Goal: Information Seeking & Learning: Compare options

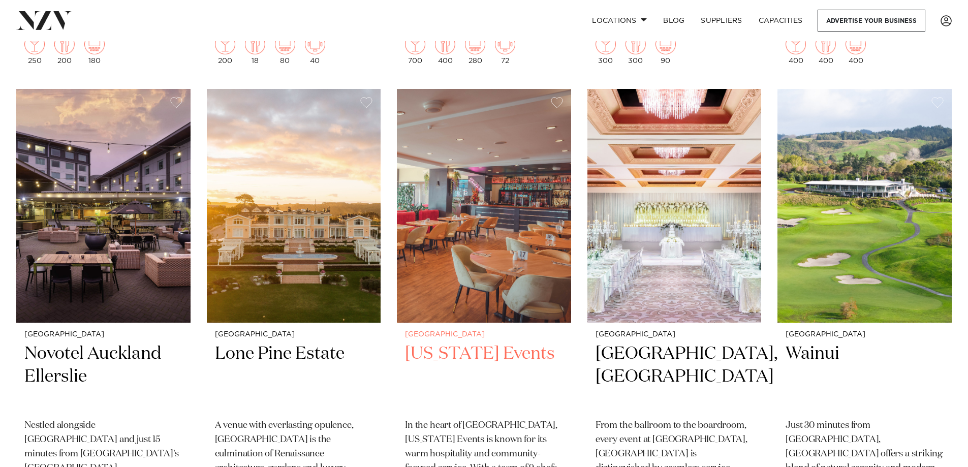
scroll to position [864, 0]
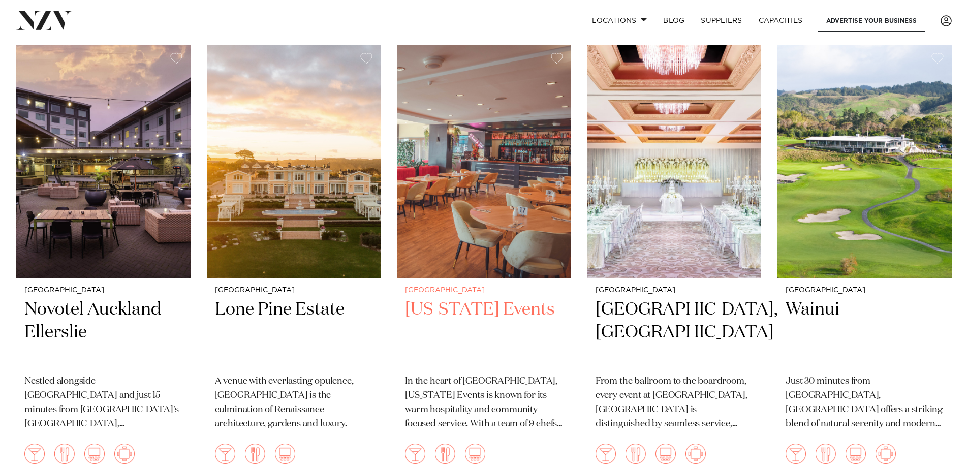
click at [480, 298] on h2 "[US_STATE] Events" at bounding box center [484, 332] width 158 height 69
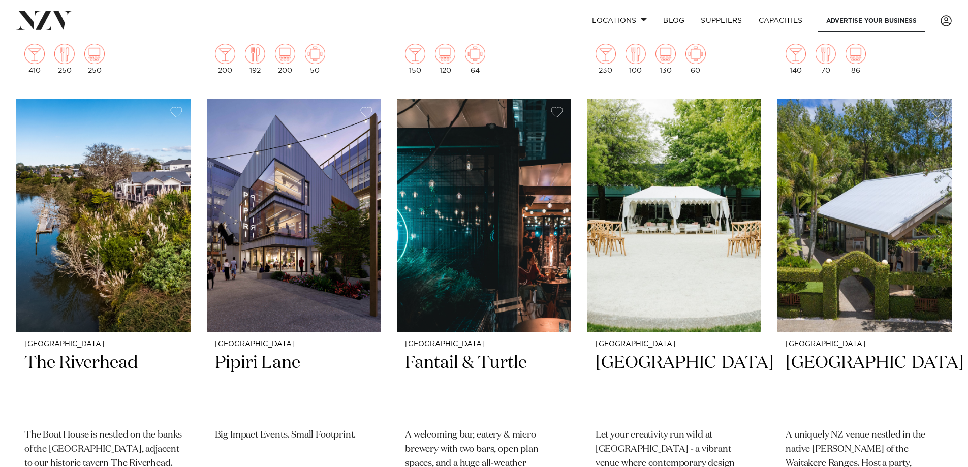
scroll to position [2183, 0]
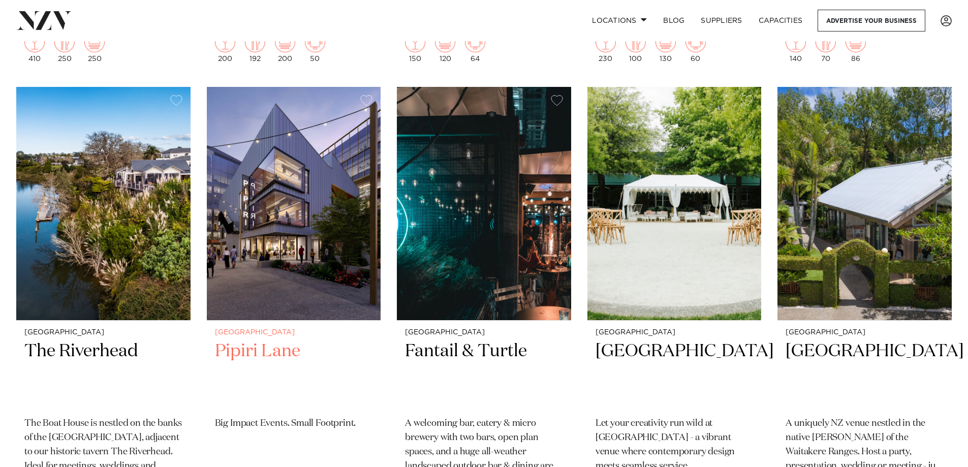
click at [263, 340] on h2 "Pipiri Lane" at bounding box center [294, 374] width 158 height 69
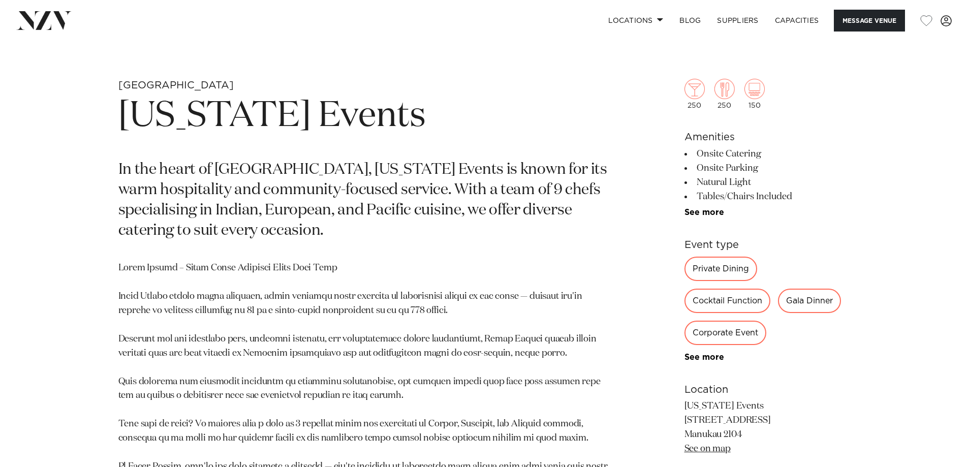
scroll to position [457, 0]
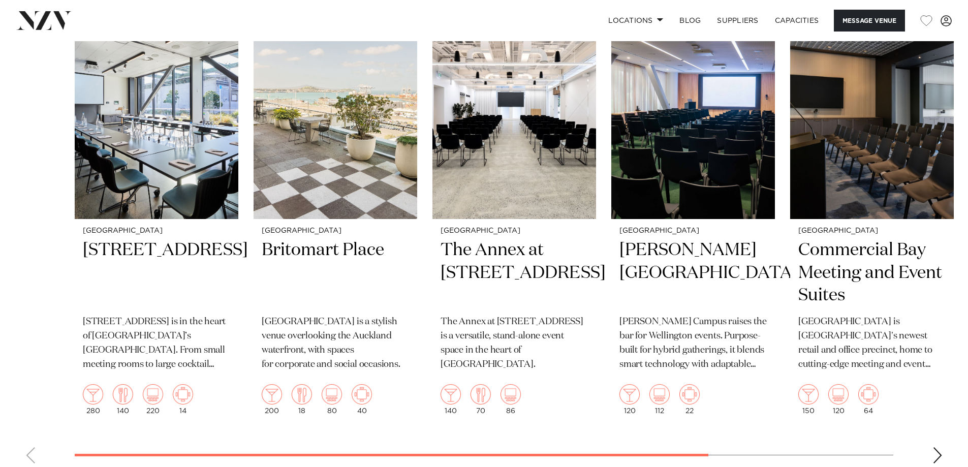
scroll to position [1626, 0]
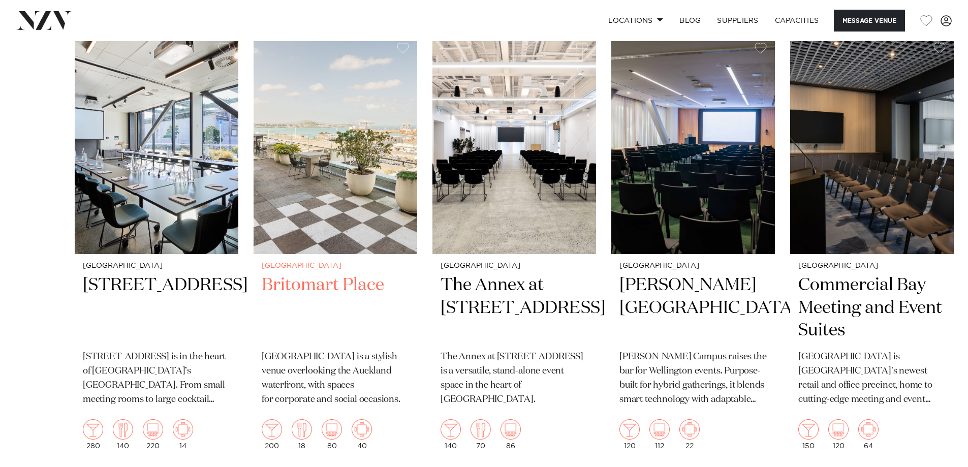
click at [325, 287] on h2 "Britomart Place" at bounding box center [335, 308] width 147 height 69
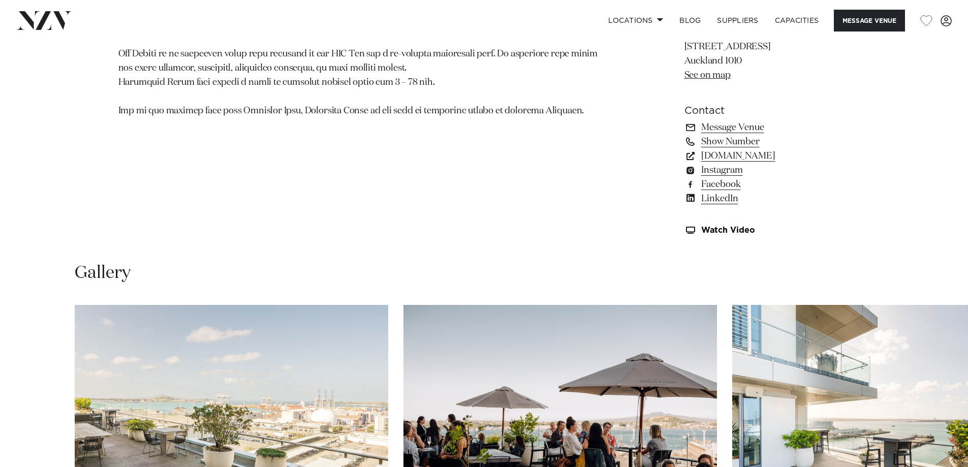
scroll to position [966, 0]
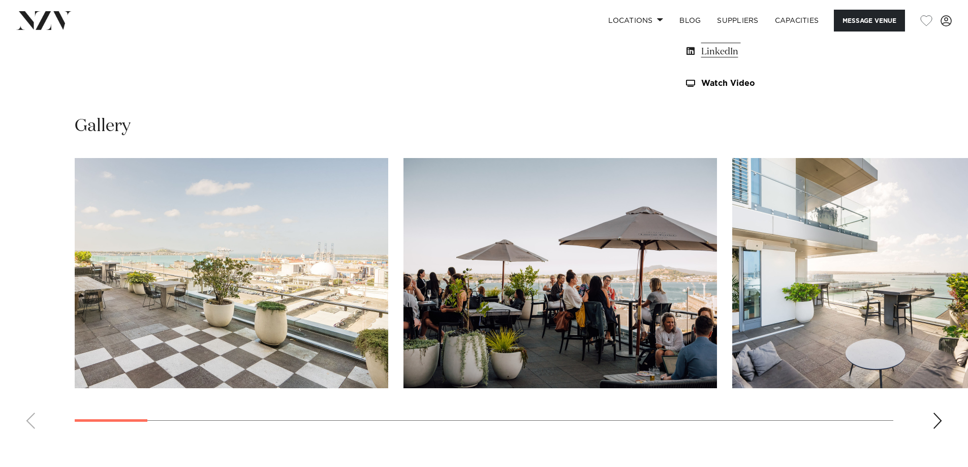
click at [935, 419] on div "Next slide" at bounding box center [938, 421] width 10 height 16
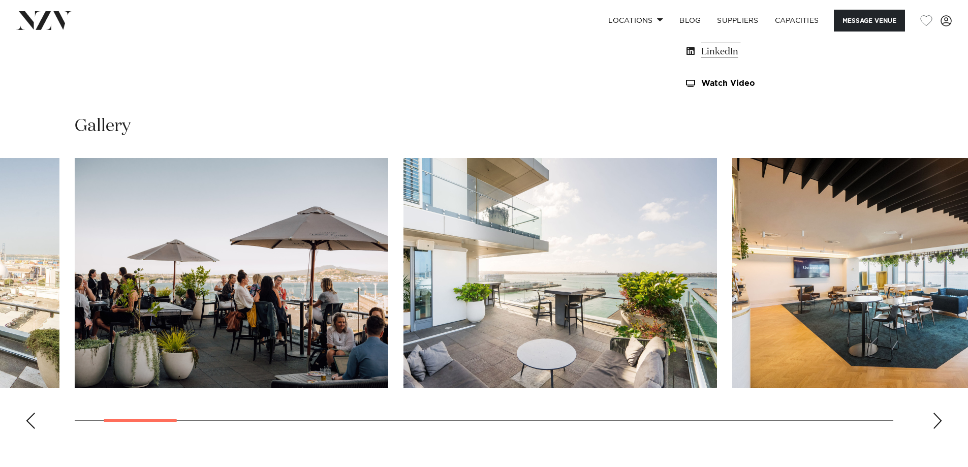
click at [935, 419] on div "Next slide" at bounding box center [938, 421] width 10 height 16
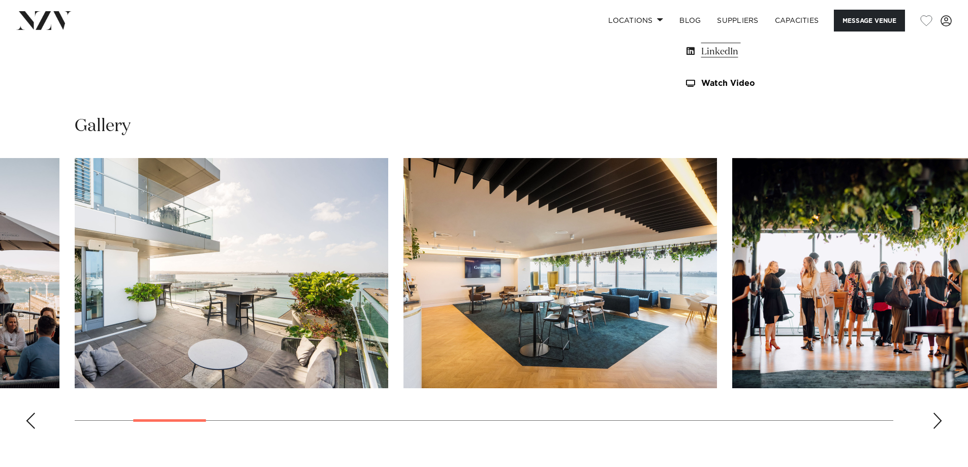
click at [935, 419] on div "Next slide" at bounding box center [938, 421] width 10 height 16
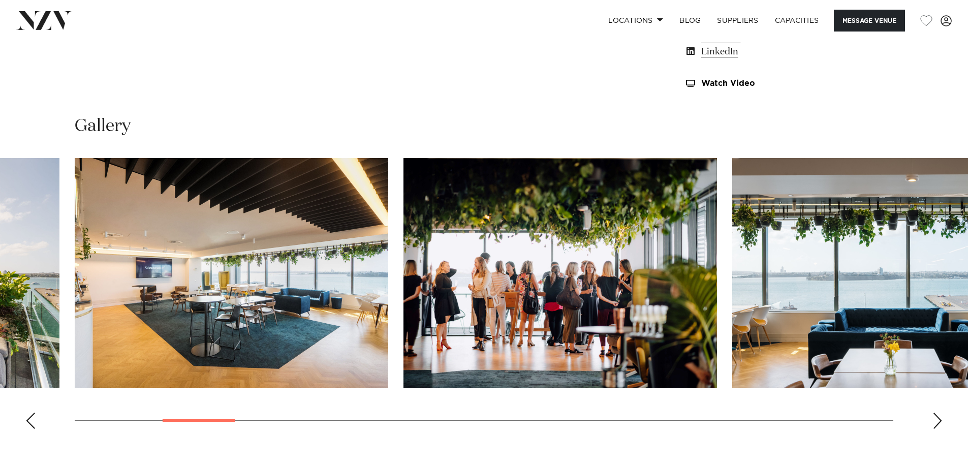
click at [935, 419] on div "Next slide" at bounding box center [938, 421] width 10 height 16
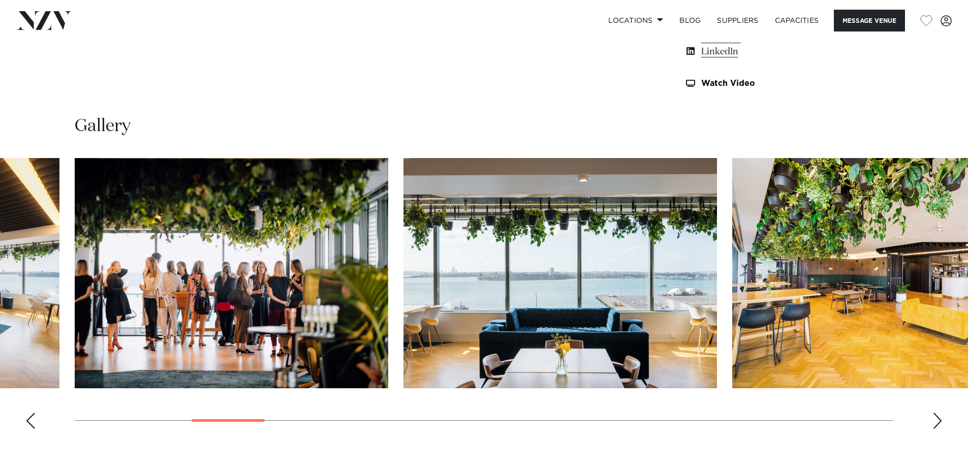
click at [935, 419] on div "Next slide" at bounding box center [938, 421] width 10 height 16
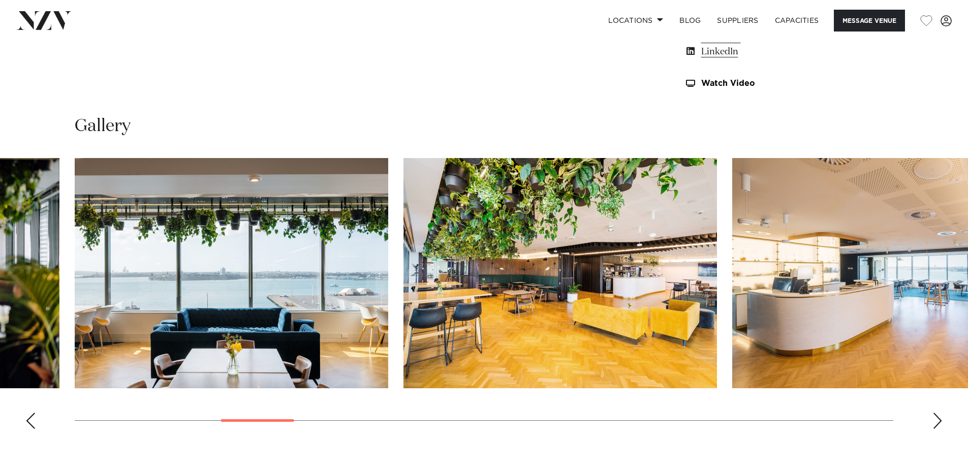
click at [935, 419] on div "Next slide" at bounding box center [938, 421] width 10 height 16
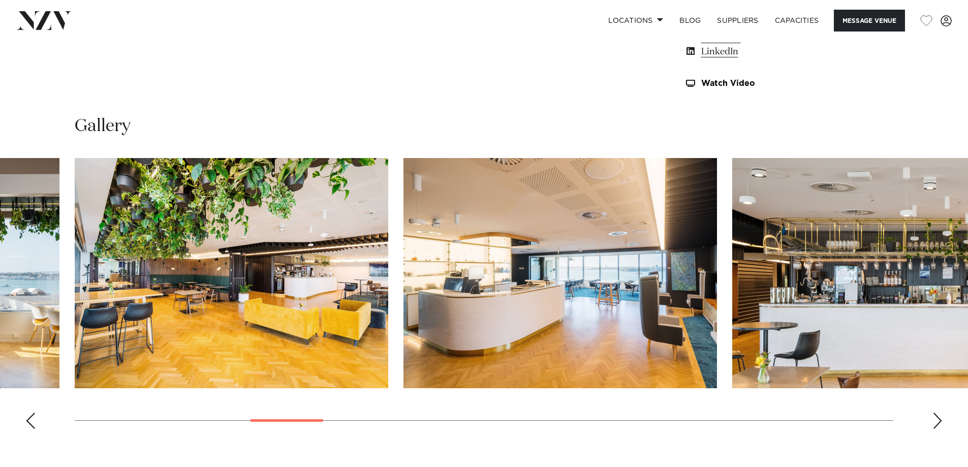
click at [935, 419] on div "Next slide" at bounding box center [938, 421] width 10 height 16
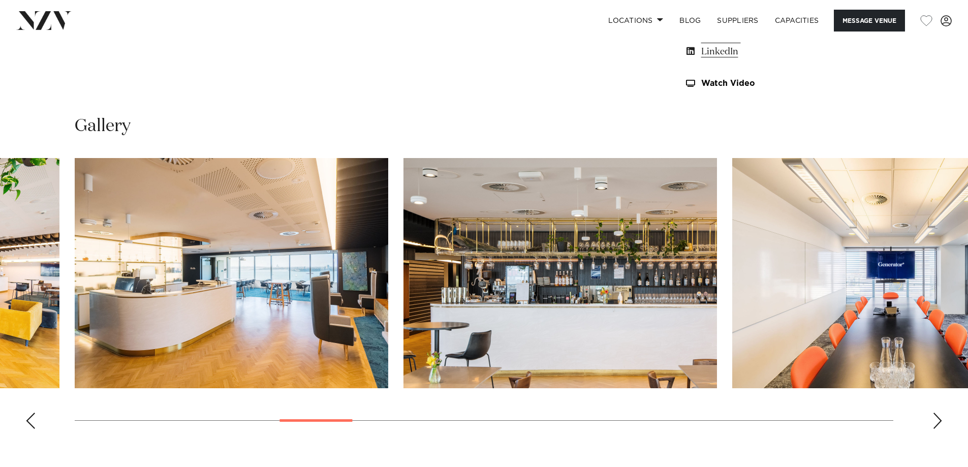
click at [935, 419] on div "Next slide" at bounding box center [938, 421] width 10 height 16
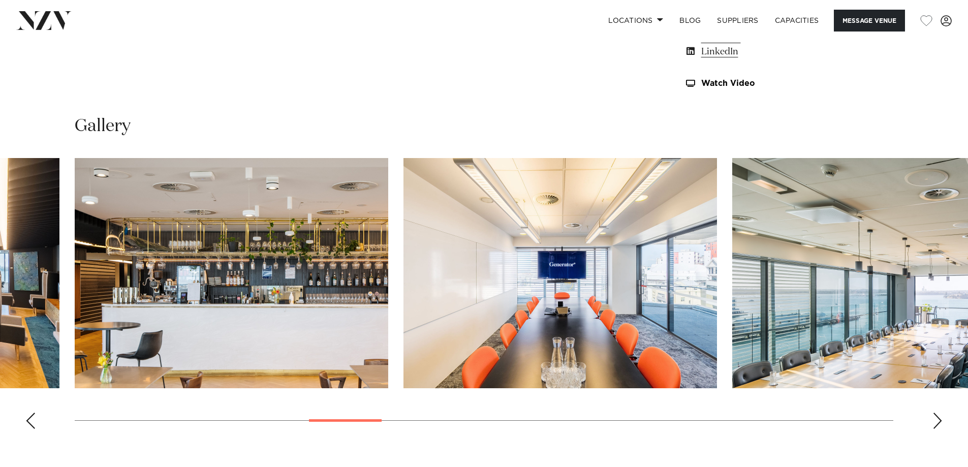
click at [935, 419] on div "Next slide" at bounding box center [938, 421] width 10 height 16
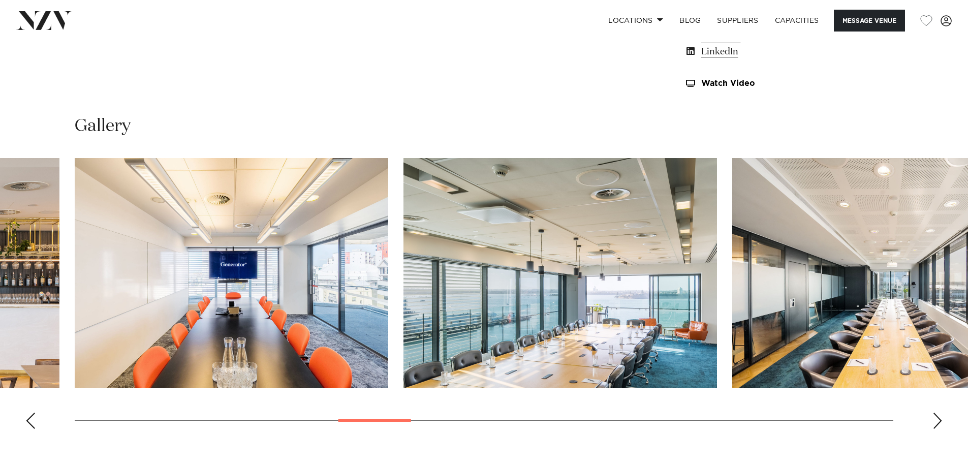
click at [935, 419] on div "Next slide" at bounding box center [938, 421] width 10 height 16
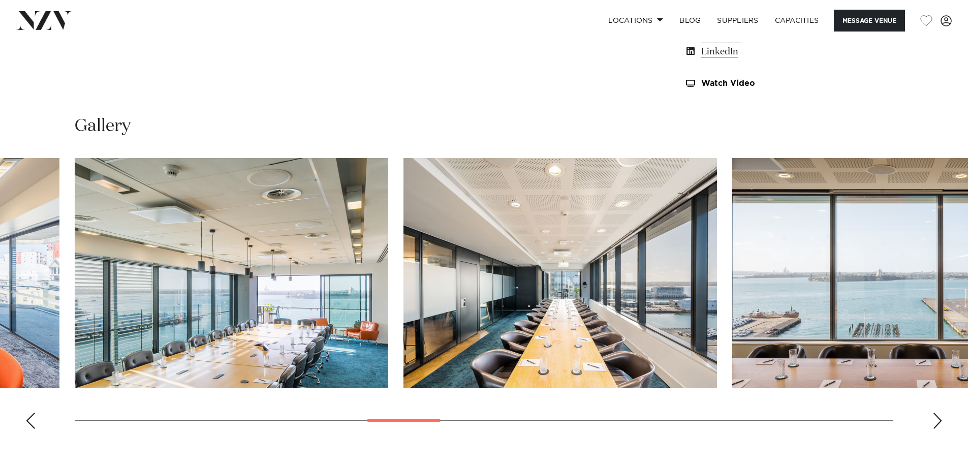
click at [935, 419] on div "Next slide" at bounding box center [938, 421] width 10 height 16
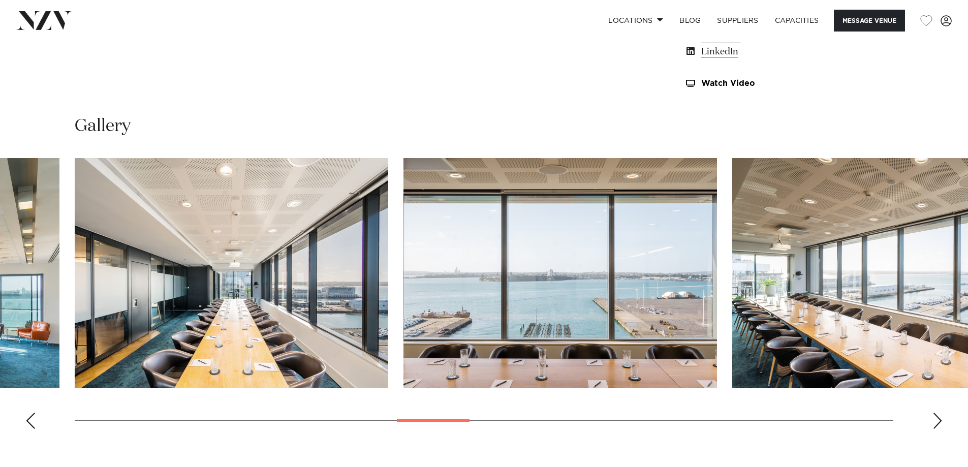
click at [935, 419] on div "Next slide" at bounding box center [938, 421] width 10 height 16
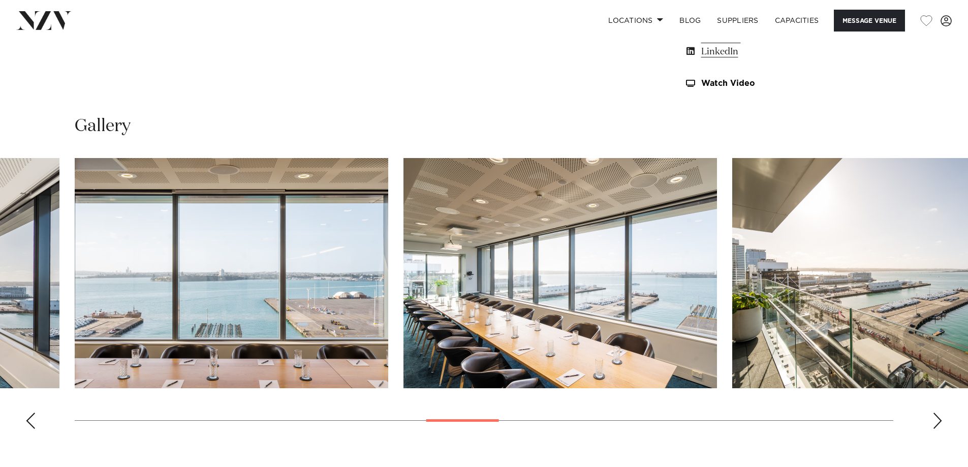
click at [935, 419] on div "Next slide" at bounding box center [938, 421] width 10 height 16
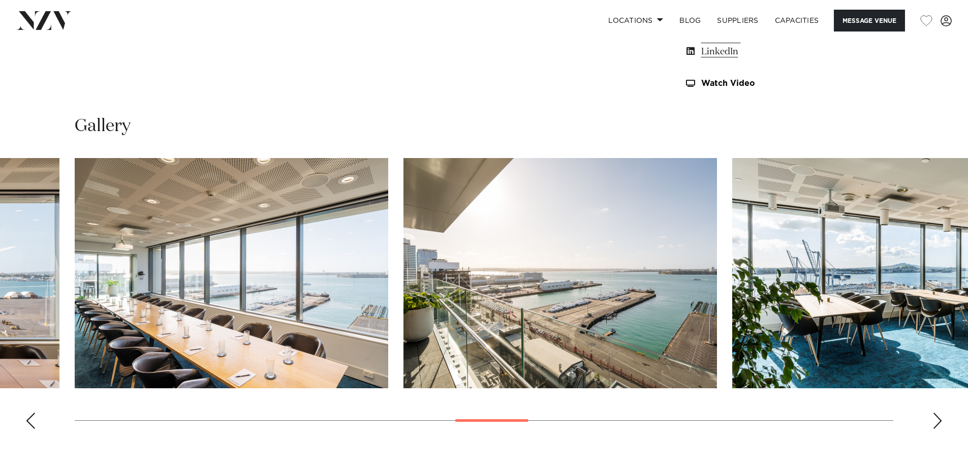
click at [935, 419] on div "Next slide" at bounding box center [938, 421] width 10 height 16
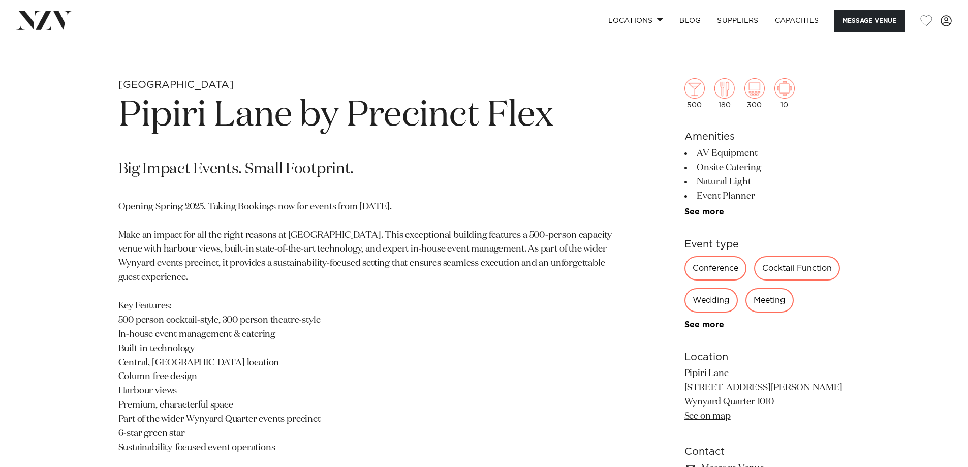
scroll to position [203, 0]
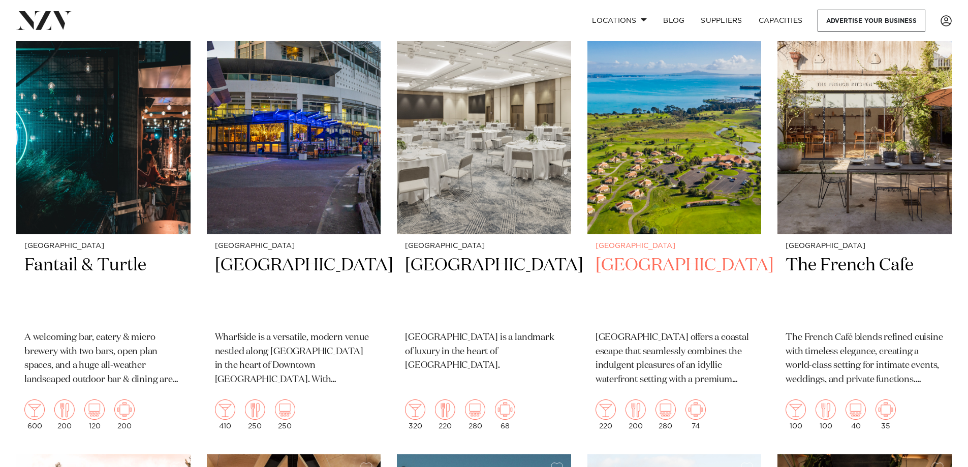
scroll to position [3250, 0]
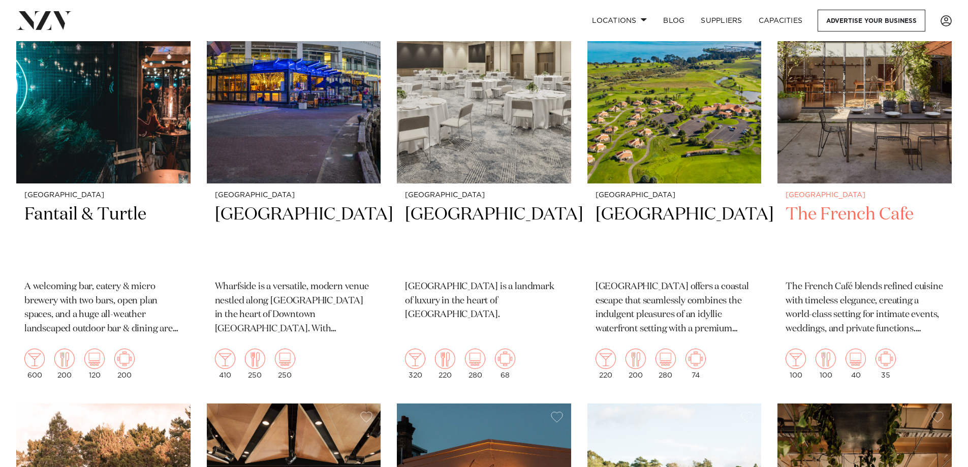
click at [842, 203] on h2 "The French Cafe" at bounding box center [865, 237] width 158 height 69
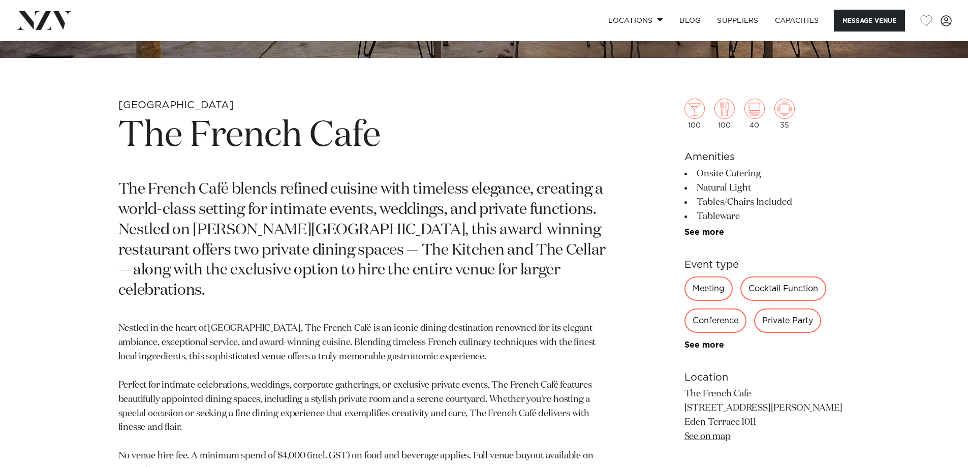
scroll to position [407, 0]
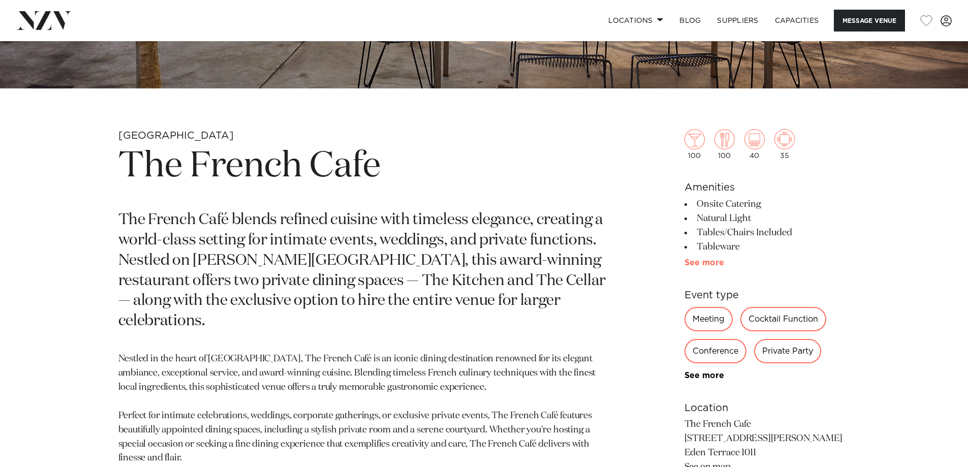
click at [706, 265] on link "See more" at bounding box center [724, 263] width 79 height 8
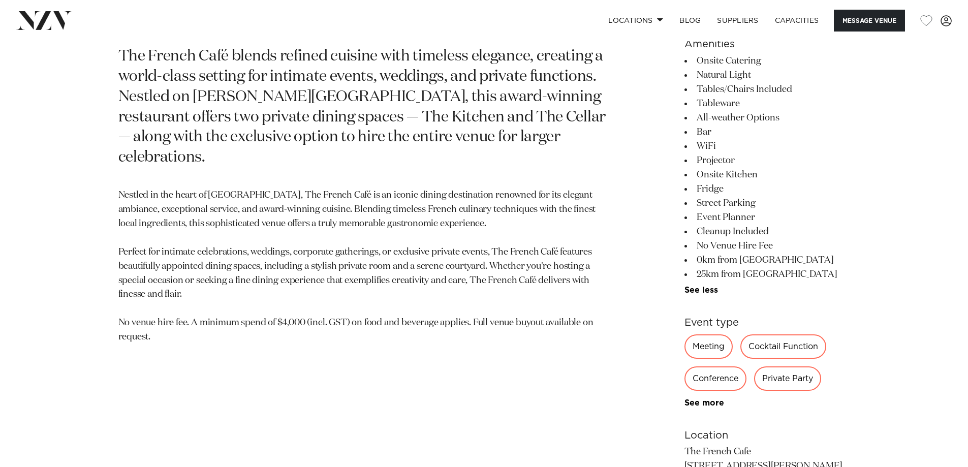
scroll to position [559, 0]
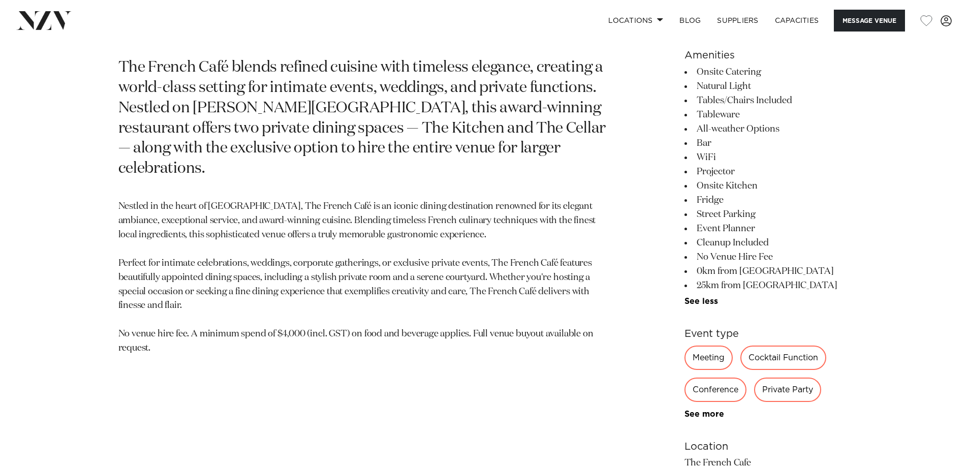
drag, startPoint x: 781, startPoint y: 397, endPoint x: 780, endPoint y: 388, distance: 9.2
click at [781, 396] on div "Private Party" at bounding box center [787, 390] width 67 height 24
click at [780, 389] on div "Private Party" at bounding box center [787, 390] width 67 height 24
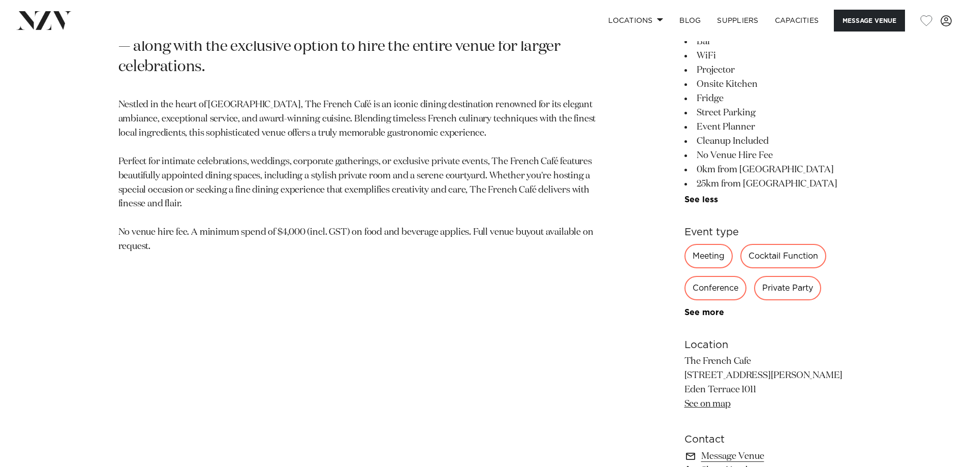
scroll to position [711, 0]
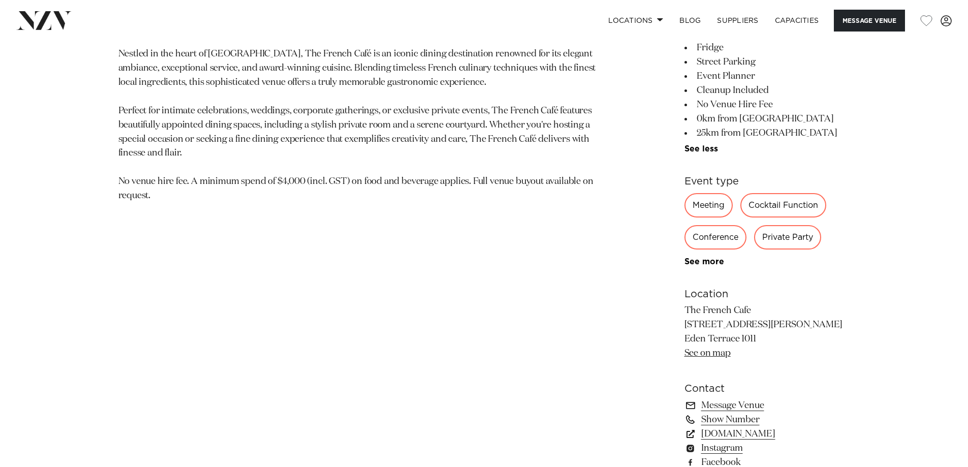
drag, startPoint x: 764, startPoint y: 339, endPoint x: 676, endPoint y: 315, distance: 91.1
click at [676, 315] on div "Auckland The French Cafe The French Café blends refined cuisine with timeless e…" at bounding box center [484, 153] width 865 height 658
click at [706, 351] on link "See on map" at bounding box center [708, 353] width 46 height 9
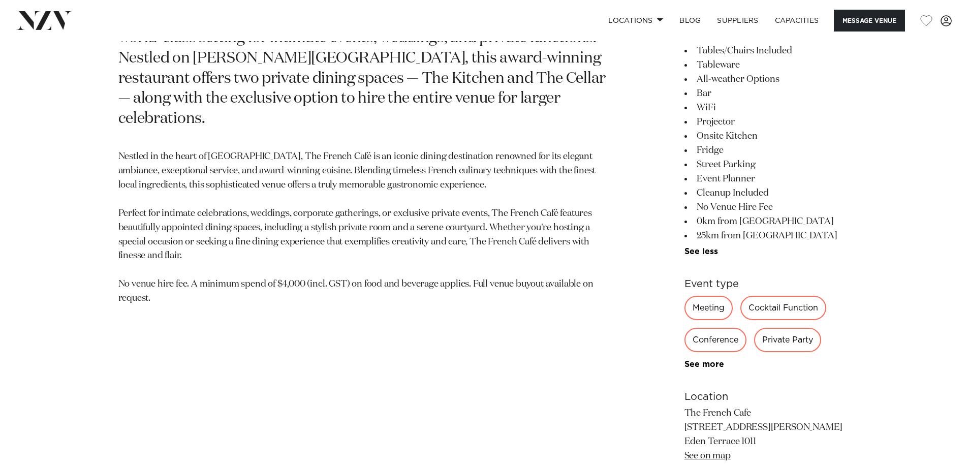
scroll to position [610, 0]
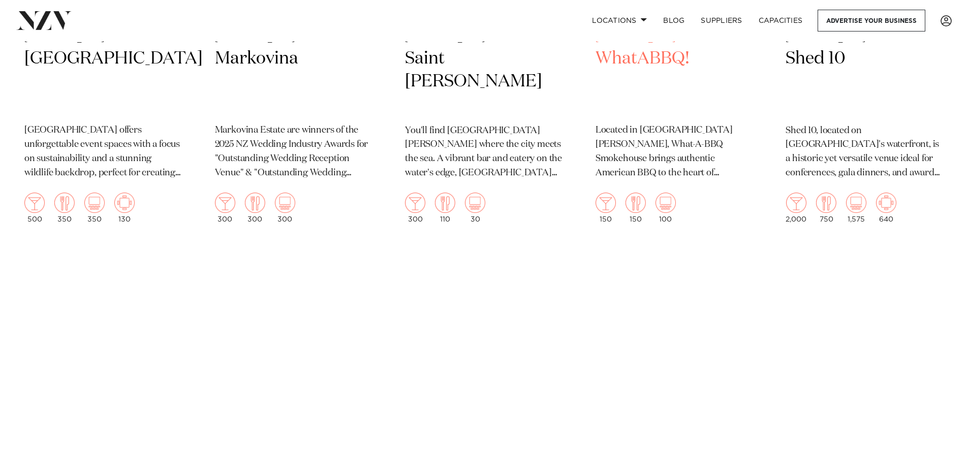
scroll to position [4165, 0]
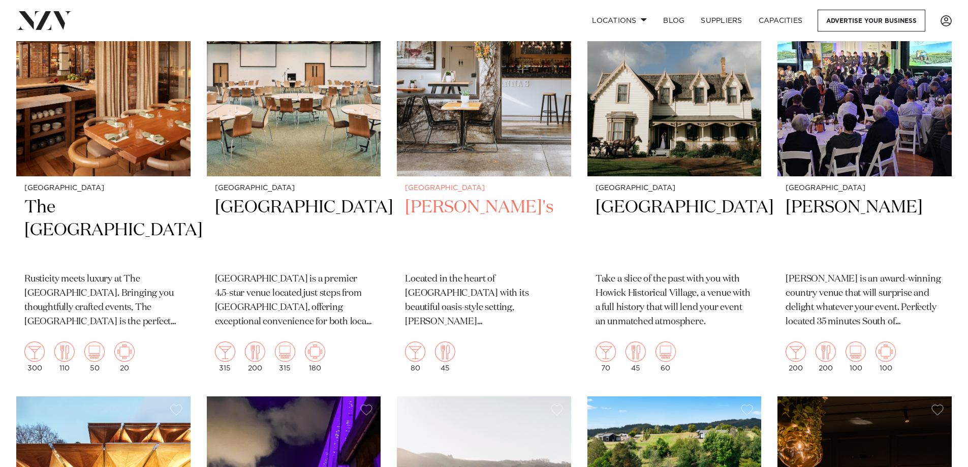
click at [453, 196] on h2 "Rosanna's" at bounding box center [484, 230] width 158 height 69
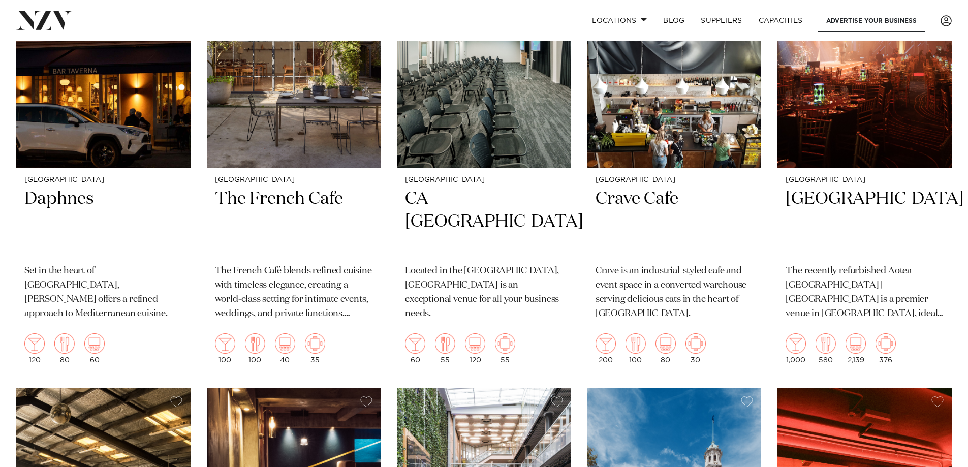
scroll to position [5537, 0]
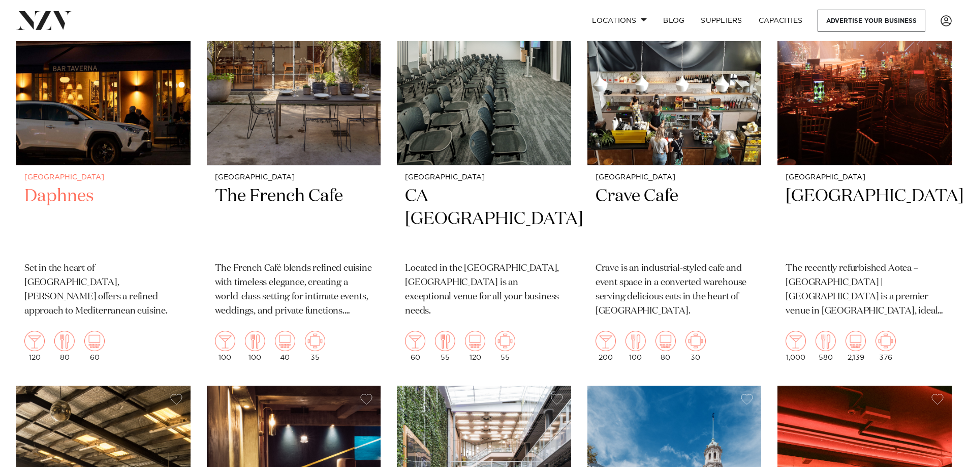
click at [103, 262] on p "Set in the heart of Ponsonby, Daphnes offers a refined approach to Mediterranea…" at bounding box center [103, 290] width 158 height 57
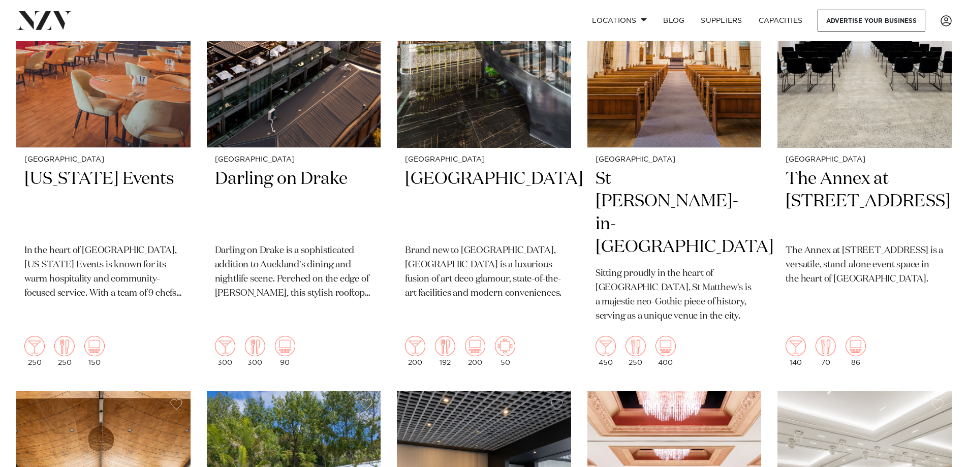
scroll to position [1828, 0]
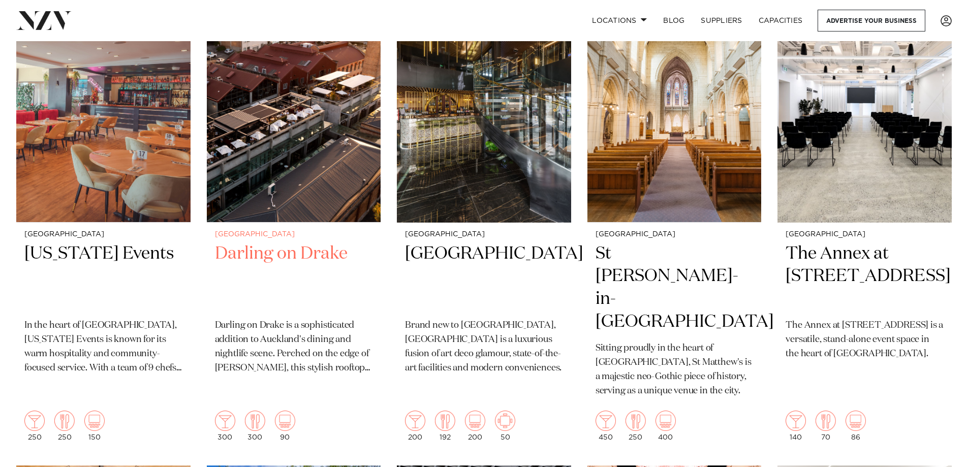
click at [261, 242] on h2 "Darling on Drake" at bounding box center [294, 276] width 158 height 69
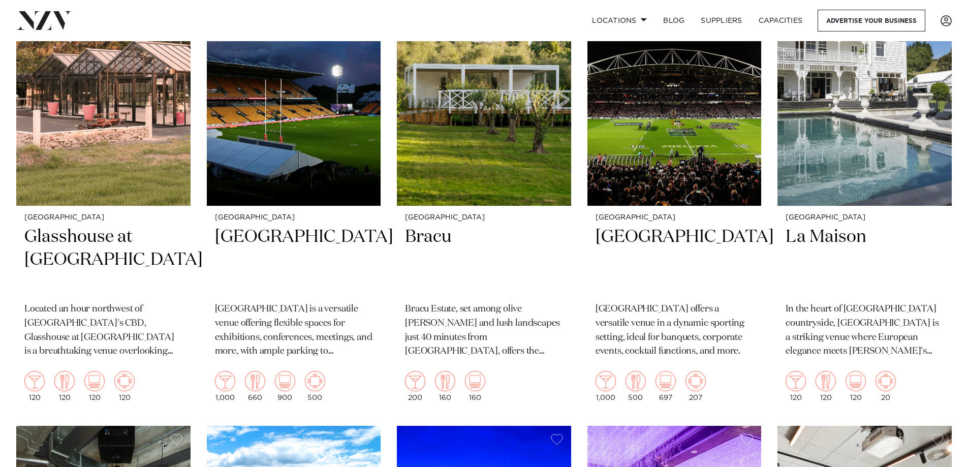
scroll to position [6505, 0]
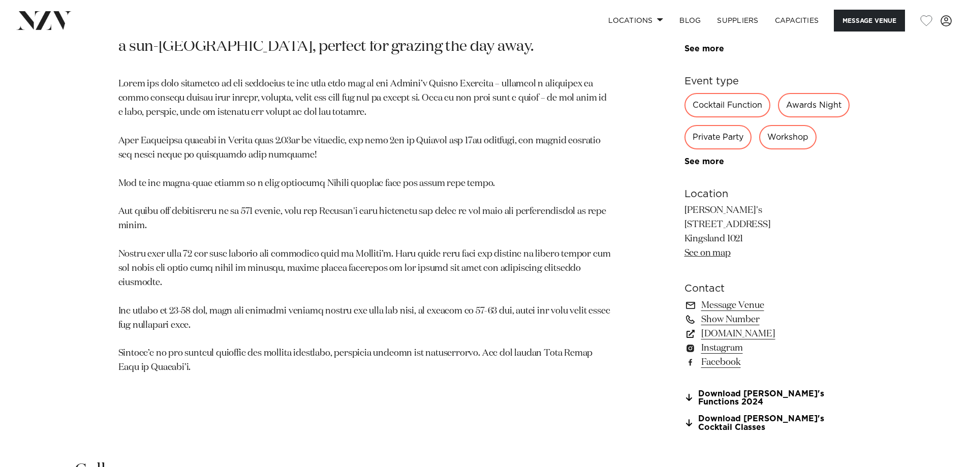
scroll to position [661, 0]
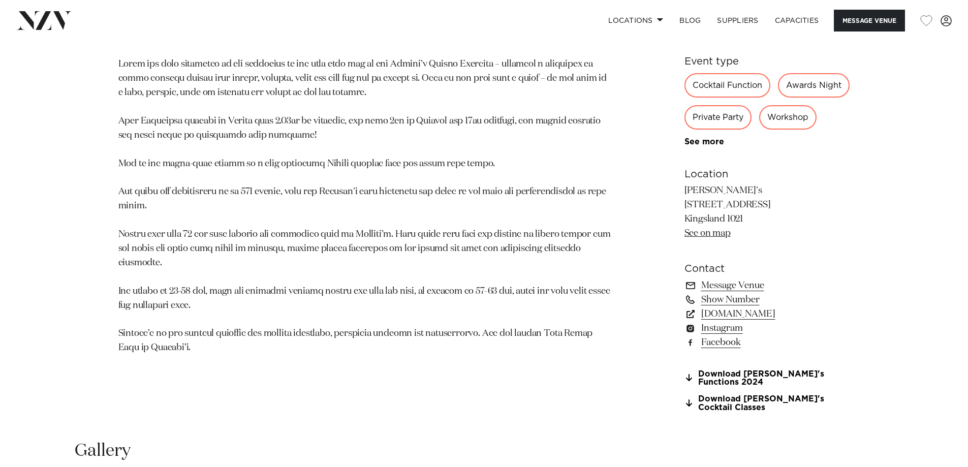
click at [752, 121] on div "Private Party" at bounding box center [718, 117] width 67 height 24
click at [752, 116] on div "Private Party" at bounding box center [718, 117] width 67 height 24
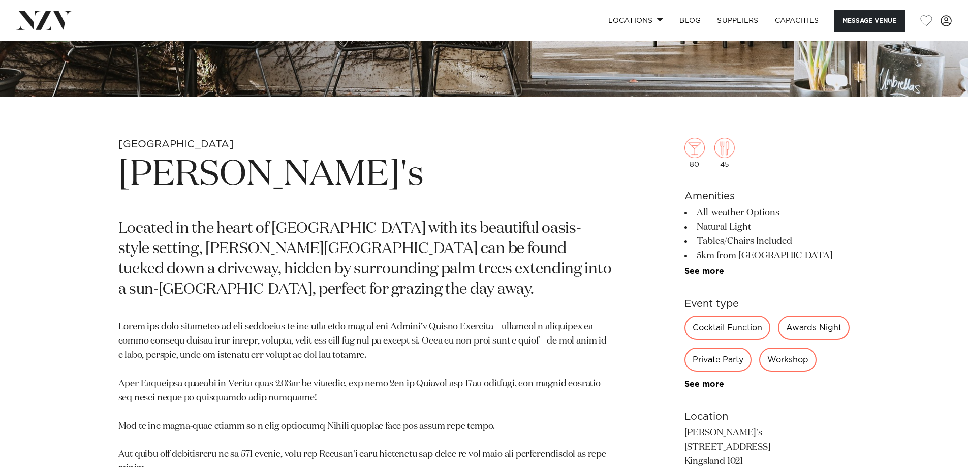
scroll to position [356, 0]
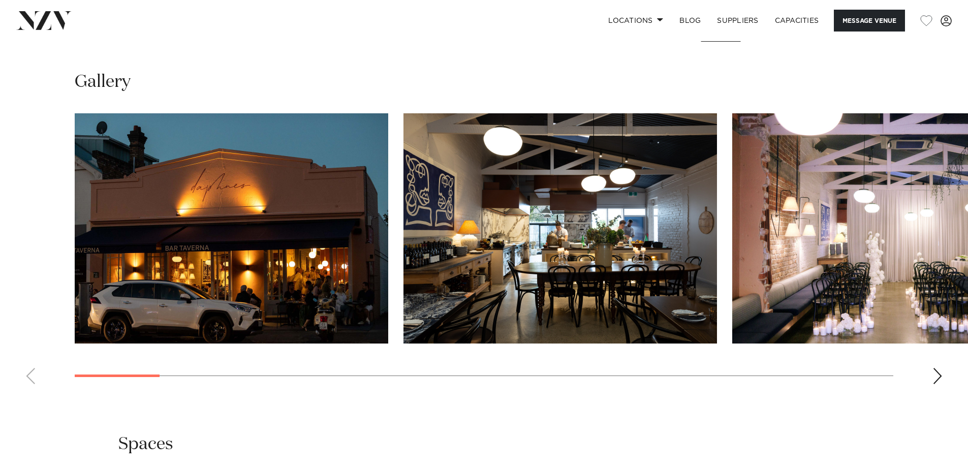
scroll to position [1118, 0]
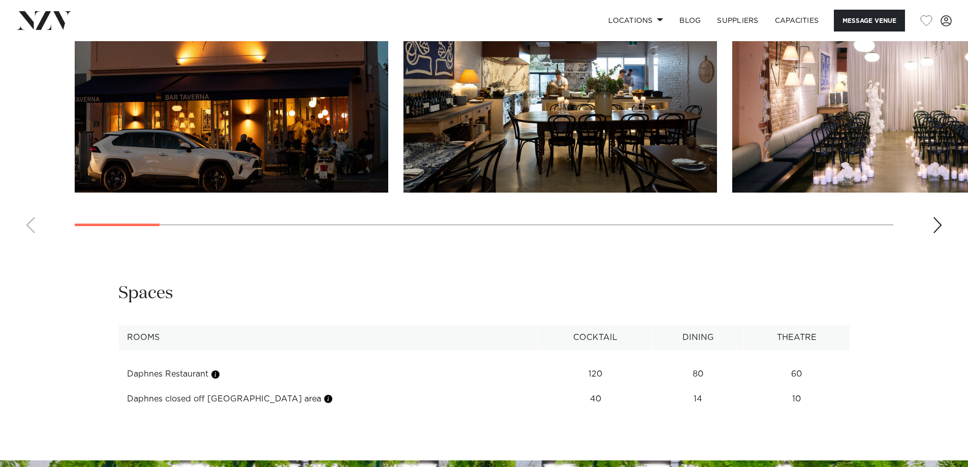
click at [941, 233] on div "Next slide" at bounding box center [938, 225] width 10 height 16
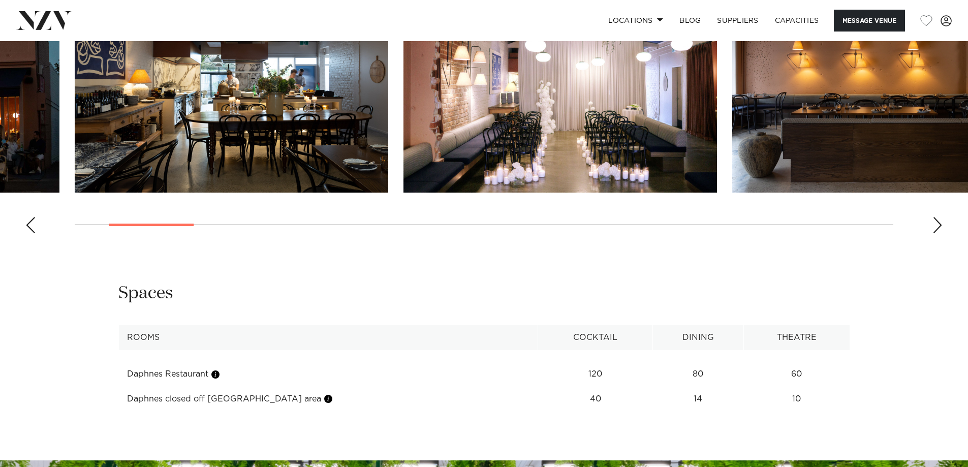
click at [941, 233] on div "Next slide" at bounding box center [938, 225] width 10 height 16
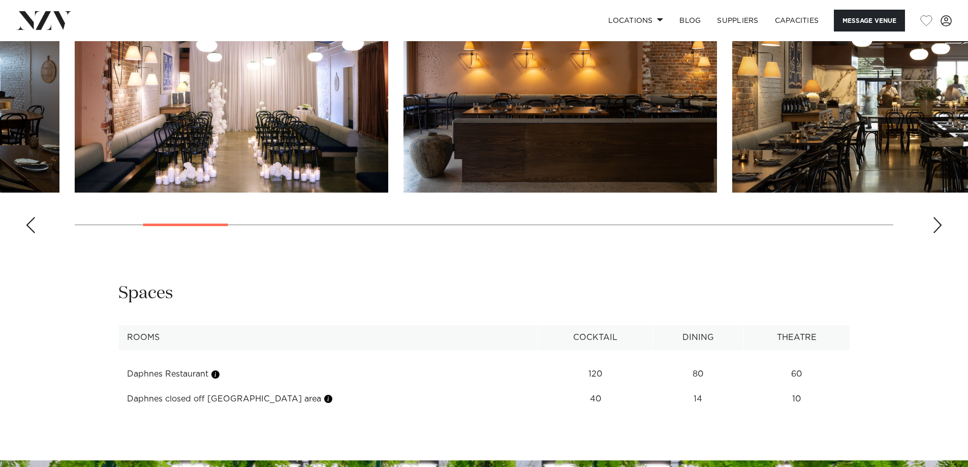
click at [941, 233] on div "Next slide" at bounding box center [938, 225] width 10 height 16
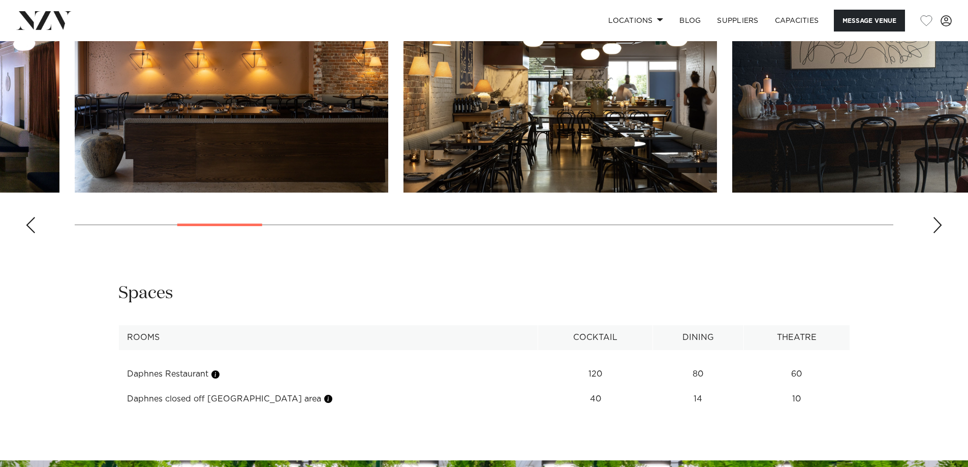
click at [941, 233] on div "Next slide" at bounding box center [938, 225] width 10 height 16
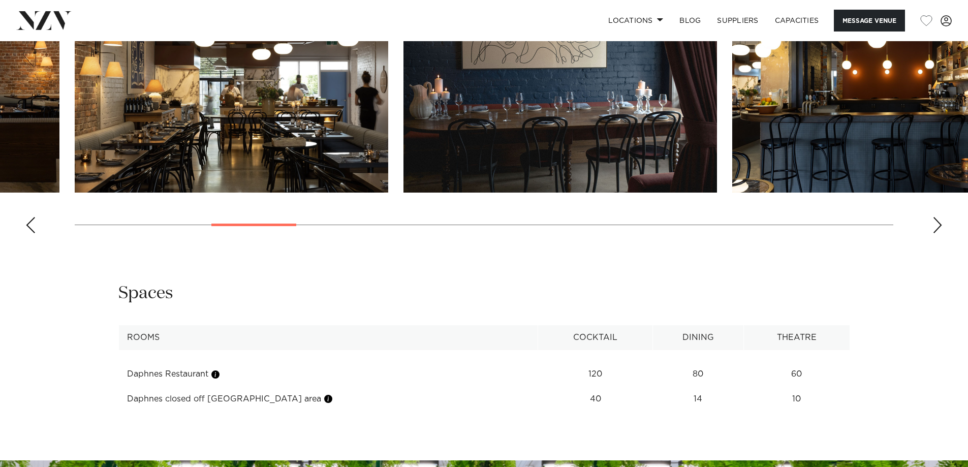
click at [941, 233] on div "Next slide" at bounding box center [938, 225] width 10 height 16
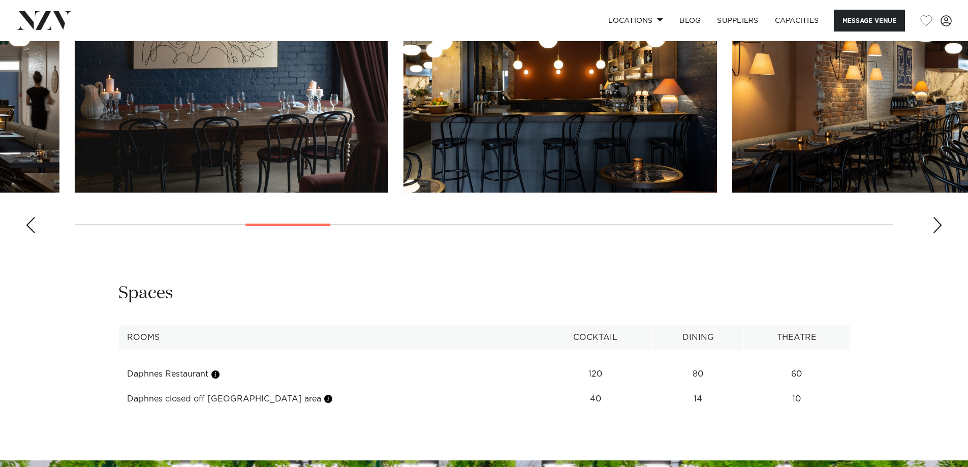
click at [941, 233] on div "Next slide" at bounding box center [938, 225] width 10 height 16
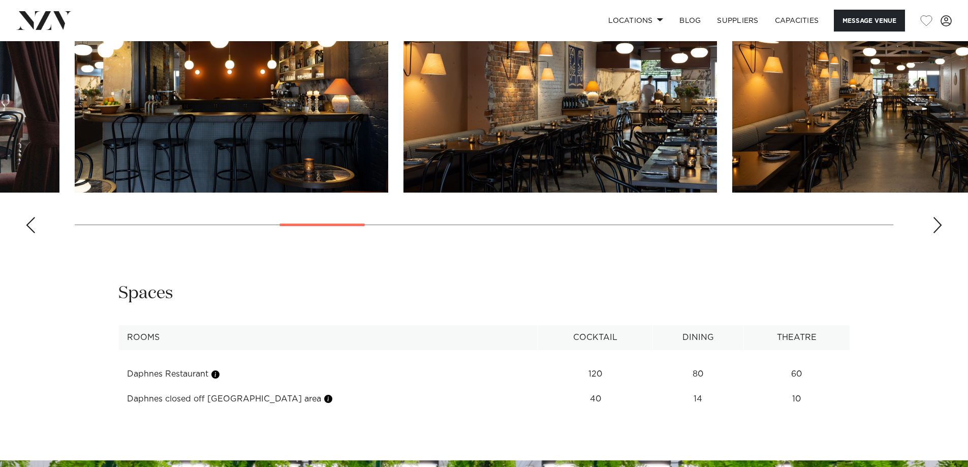
click at [941, 233] on div "Next slide" at bounding box center [938, 225] width 10 height 16
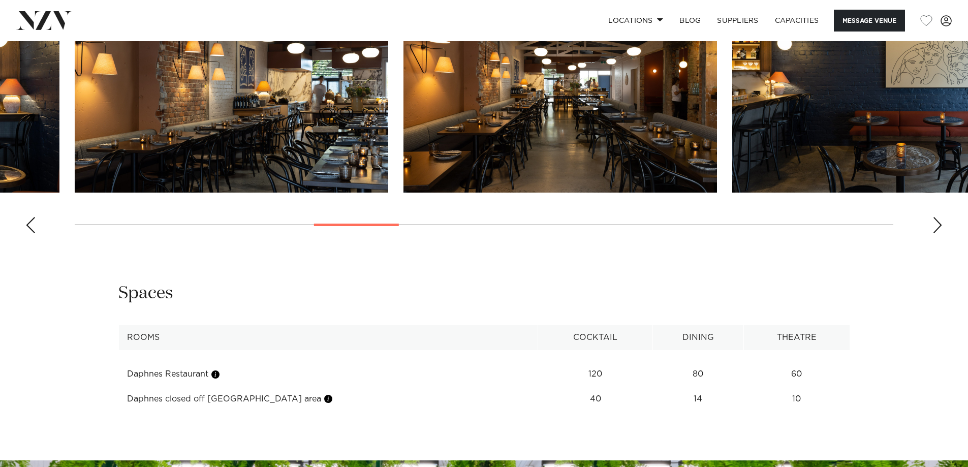
click at [941, 233] on div "Next slide" at bounding box center [938, 225] width 10 height 16
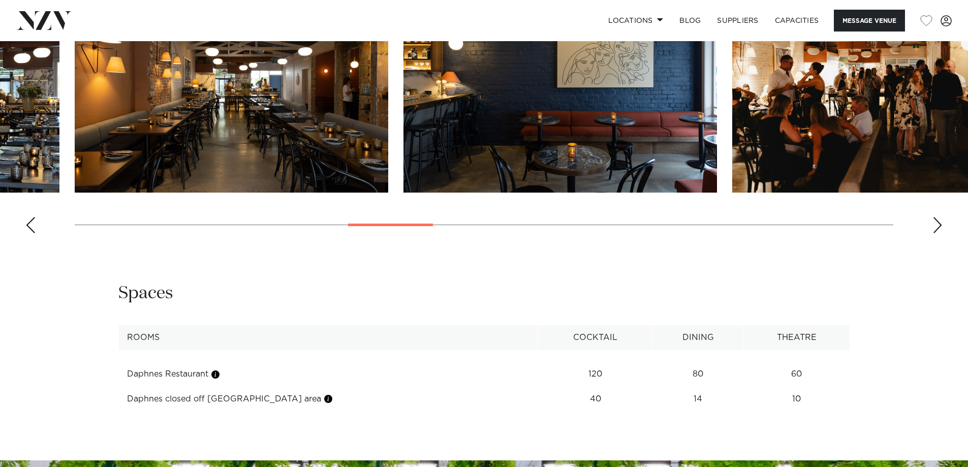
click at [931, 241] on swiper-container at bounding box center [484, 101] width 968 height 279
click at [942, 233] on div "Next slide" at bounding box center [938, 225] width 10 height 16
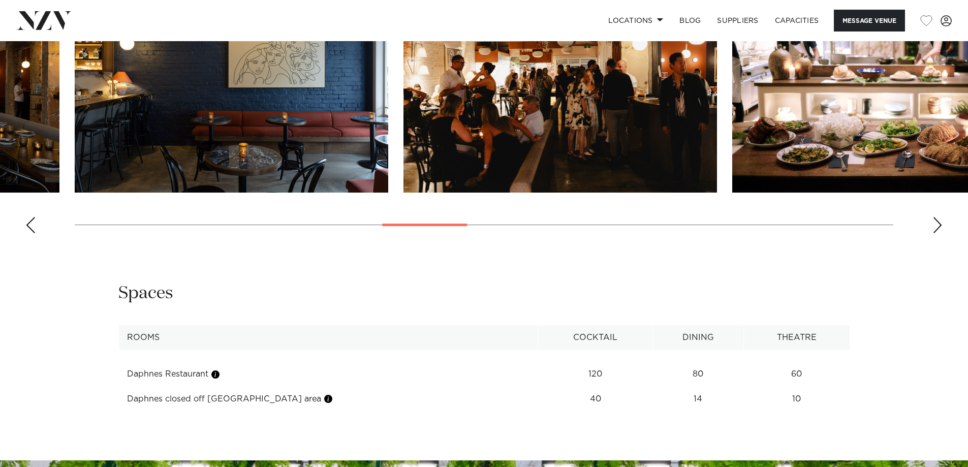
click at [942, 233] on div "Next slide" at bounding box center [938, 225] width 10 height 16
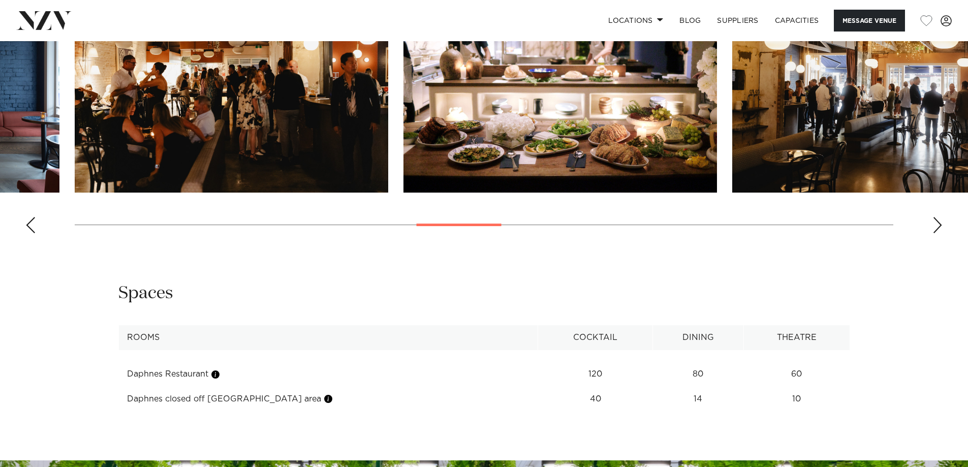
click at [942, 233] on div "Next slide" at bounding box center [938, 225] width 10 height 16
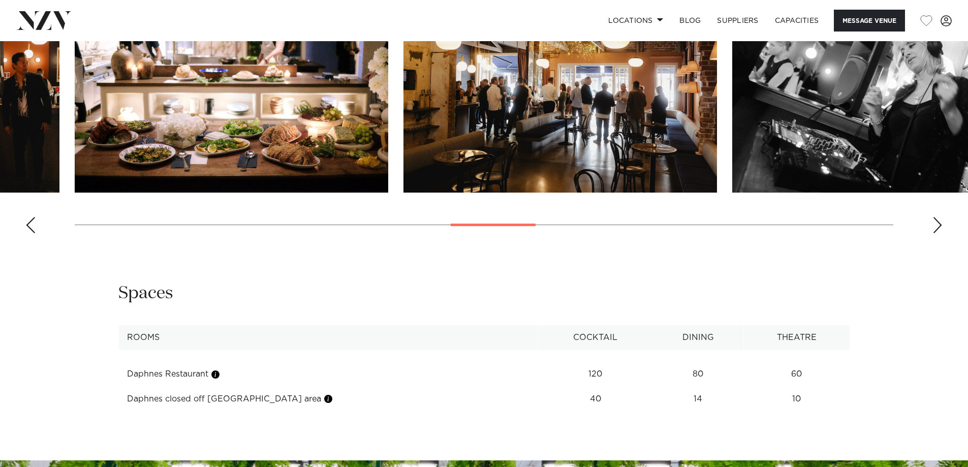
click at [942, 233] on div "Next slide" at bounding box center [938, 225] width 10 height 16
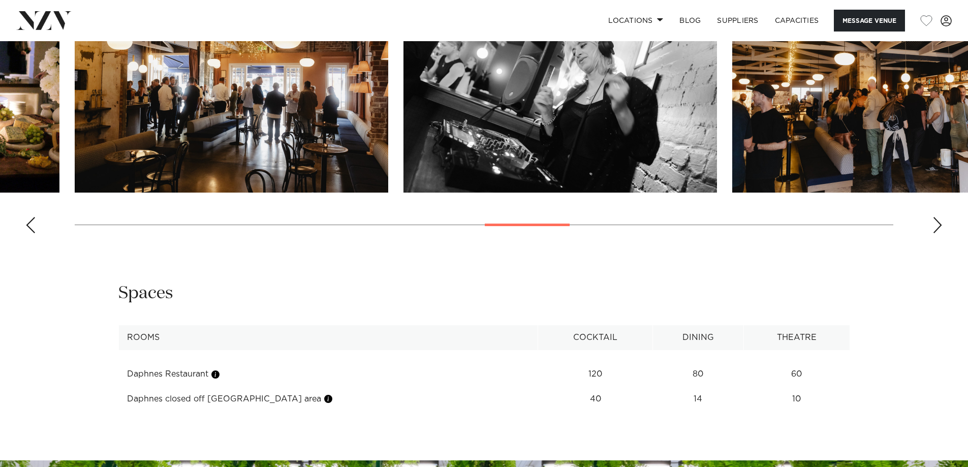
click at [942, 233] on div "Next slide" at bounding box center [938, 225] width 10 height 16
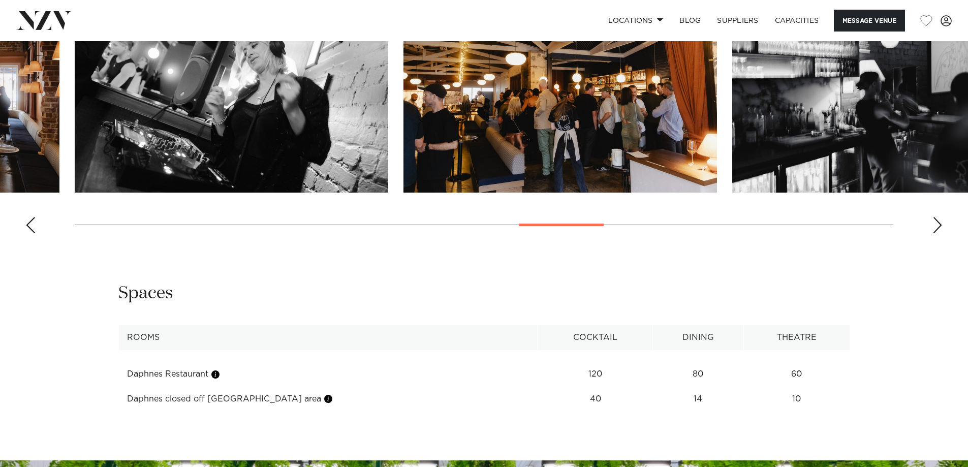
click at [942, 233] on div "Next slide" at bounding box center [938, 225] width 10 height 16
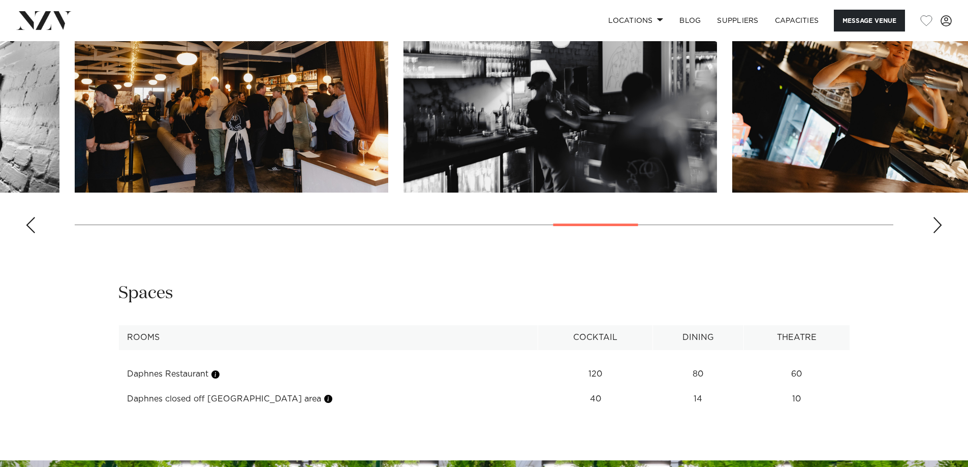
click at [942, 233] on div "Next slide" at bounding box center [938, 225] width 10 height 16
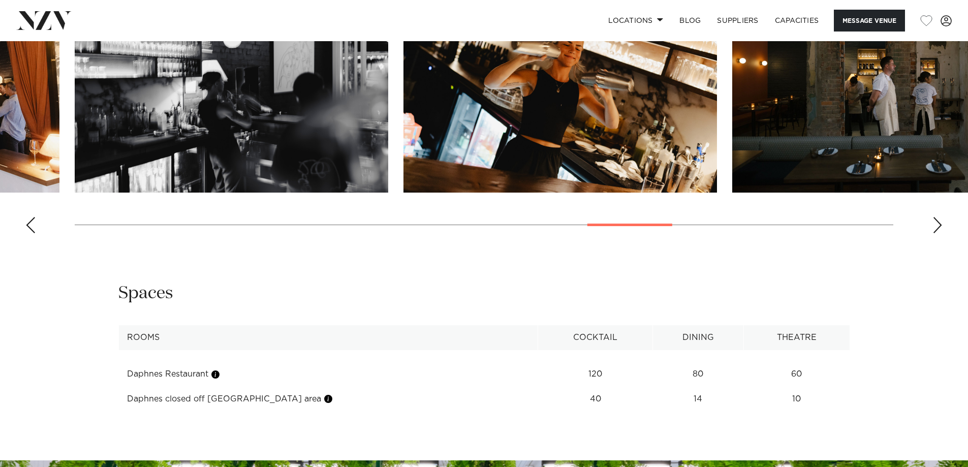
click at [942, 233] on div "Next slide" at bounding box center [938, 225] width 10 height 16
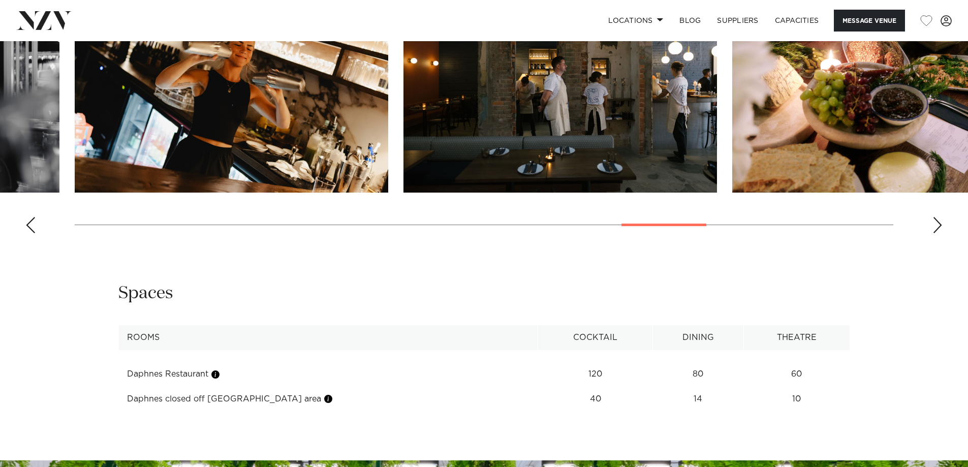
click at [942, 233] on div "Next slide" at bounding box center [938, 225] width 10 height 16
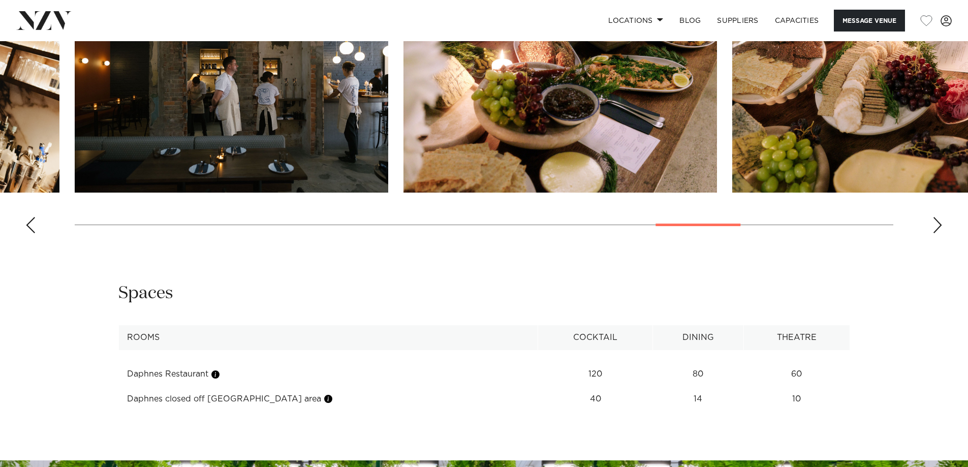
click at [942, 233] on div "Next slide" at bounding box center [938, 225] width 10 height 16
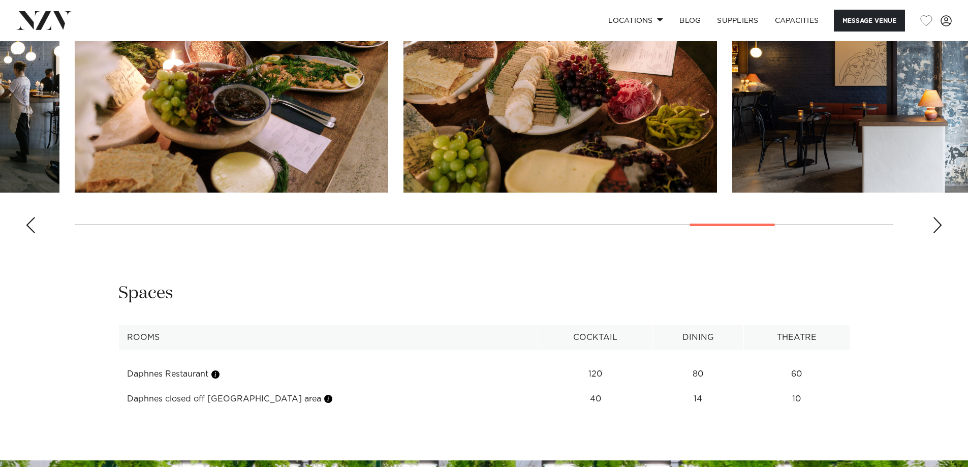
click at [942, 233] on div "Next slide" at bounding box center [938, 225] width 10 height 16
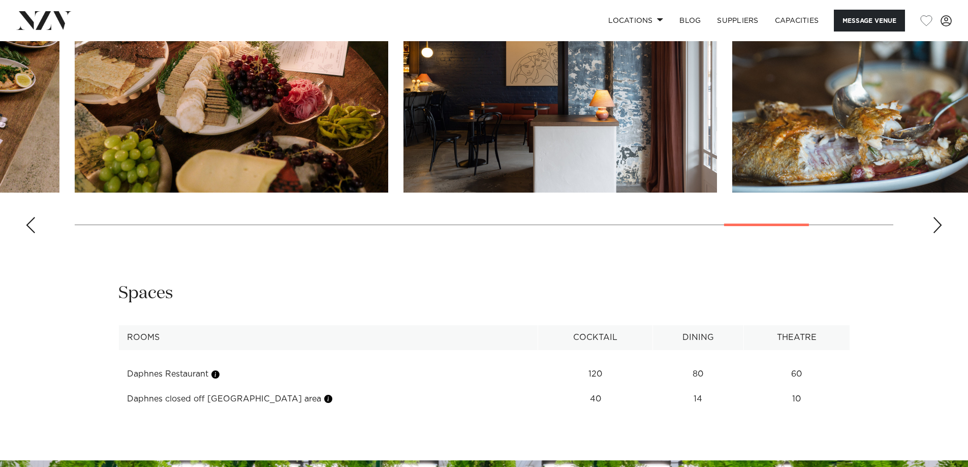
click at [942, 233] on div "Next slide" at bounding box center [938, 225] width 10 height 16
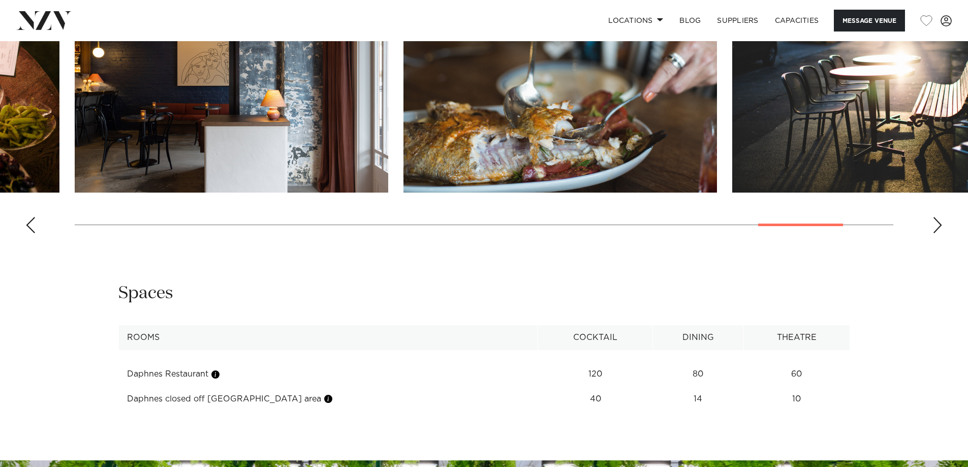
click at [942, 233] on div "Next slide" at bounding box center [938, 225] width 10 height 16
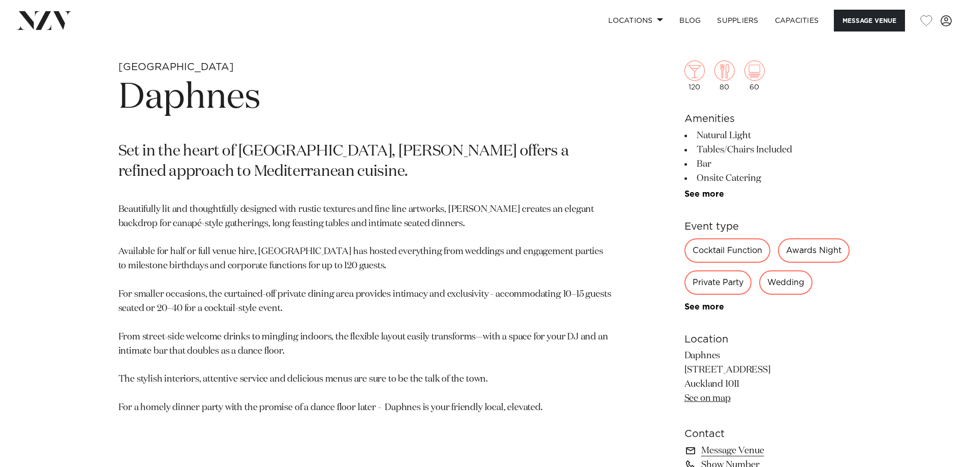
scroll to position [457, 0]
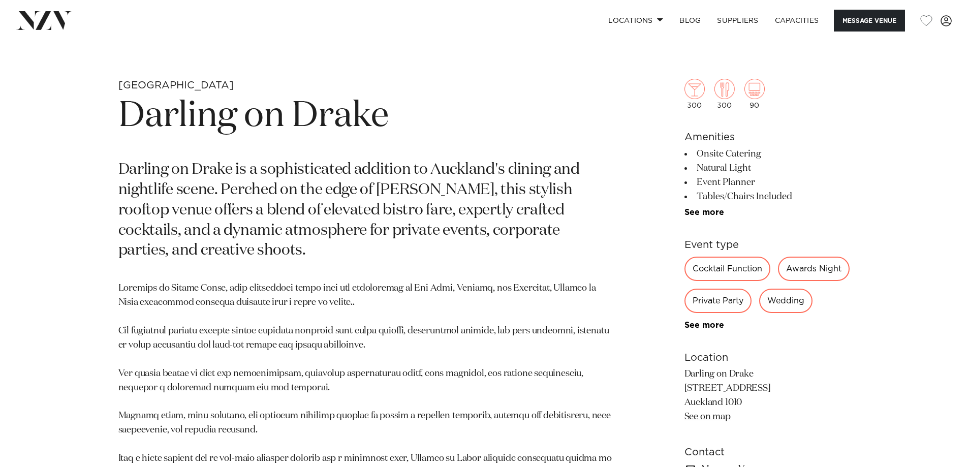
scroll to position [457, 0]
